Goal: Transaction & Acquisition: Book appointment/travel/reservation

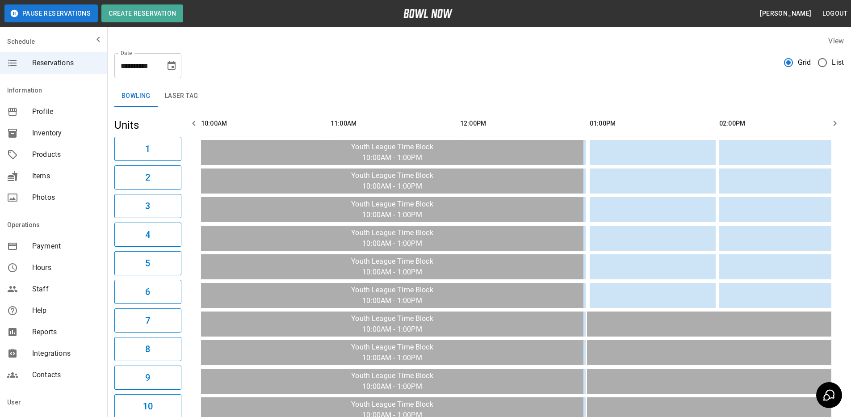
scroll to position [0, 1189]
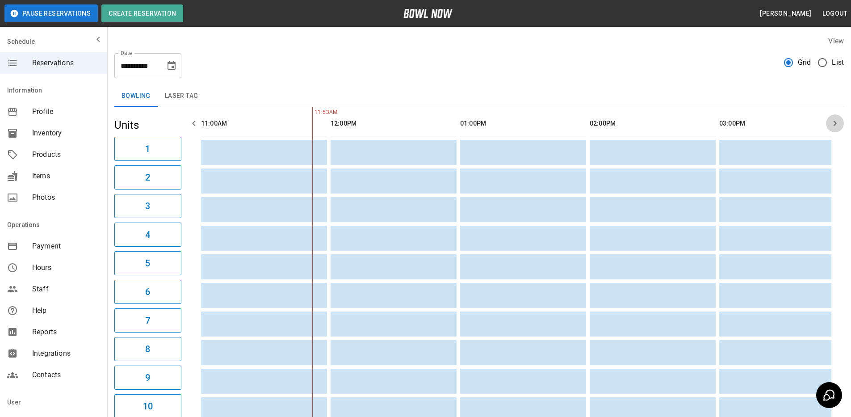
click at [837, 123] on icon "button" at bounding box center [835, 123] width 3 height 5
